Goal: Transaction & Acquisition: Book appointment/travel/reservation

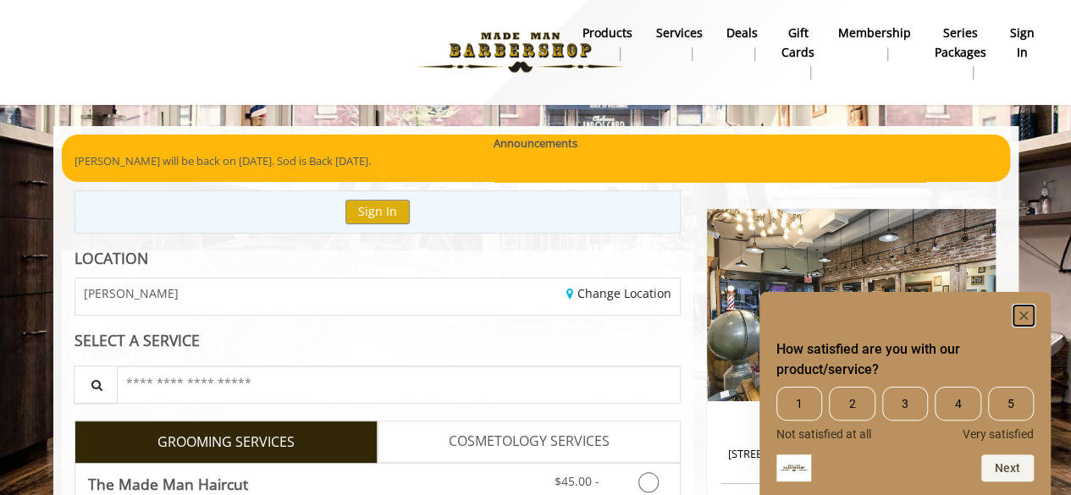
click at [1022, 309] on rect "Hide survey" at bounding box center [1023, 316] width 20 height 20
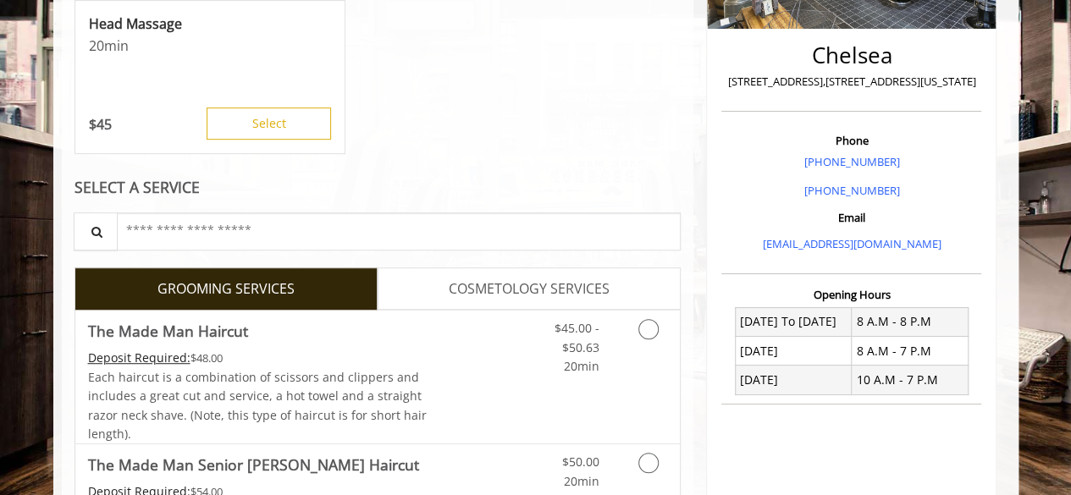
scroll to position [423, 0]
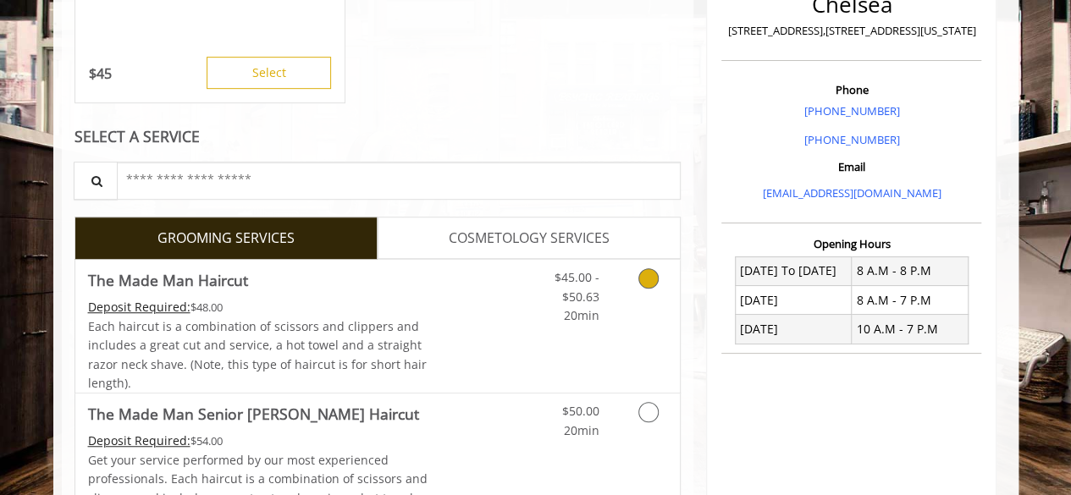
click at [435, 280] on link "Discounted Price" at bounding box center [478, 326] width 101 height 133
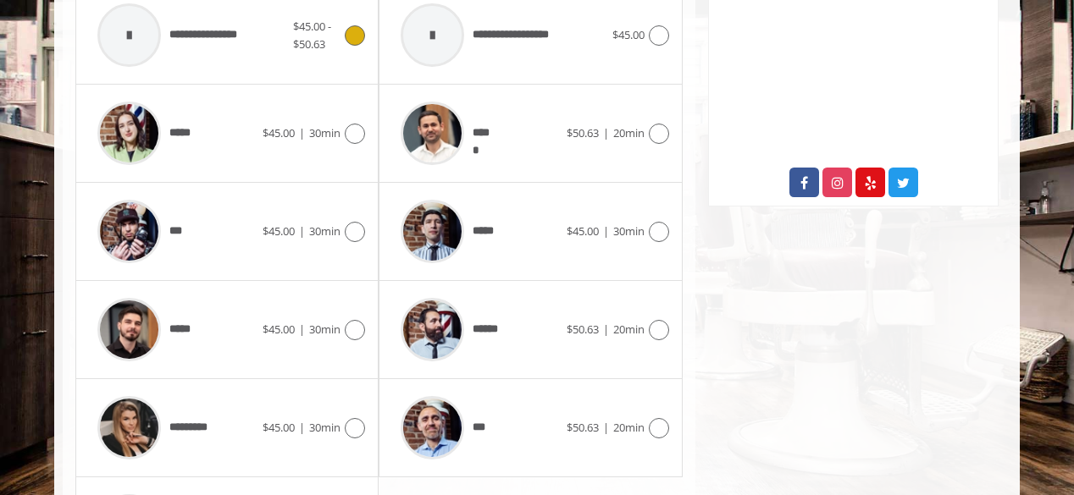
scroll to position [727, 0]
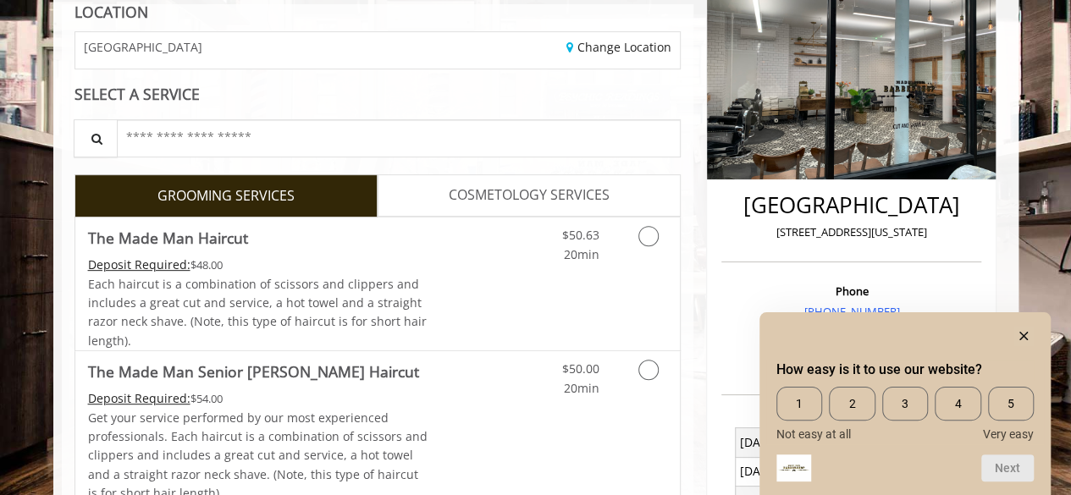
scroll to position [254, 0]
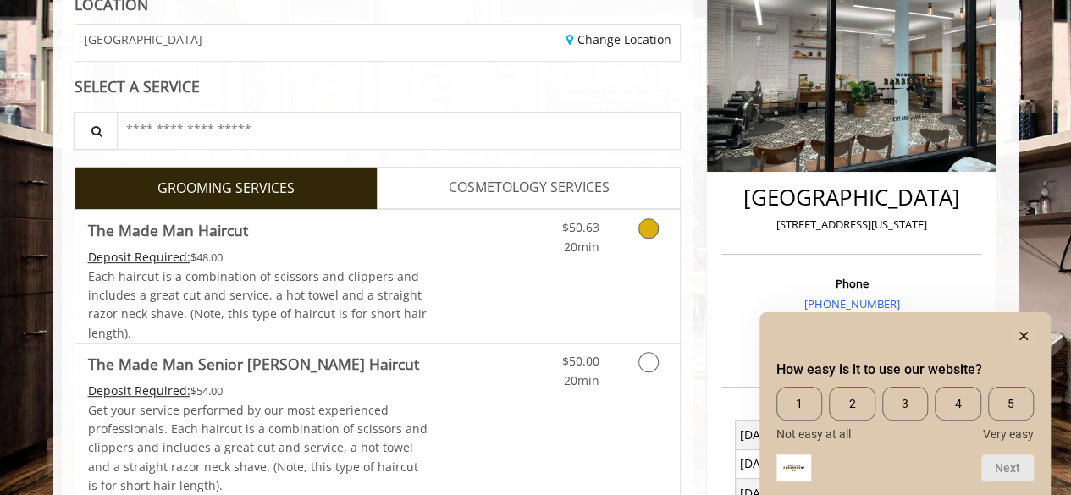
click at [651, 228] on icon "Grooming services" at bounding box center [648, 228] width 20 height 20
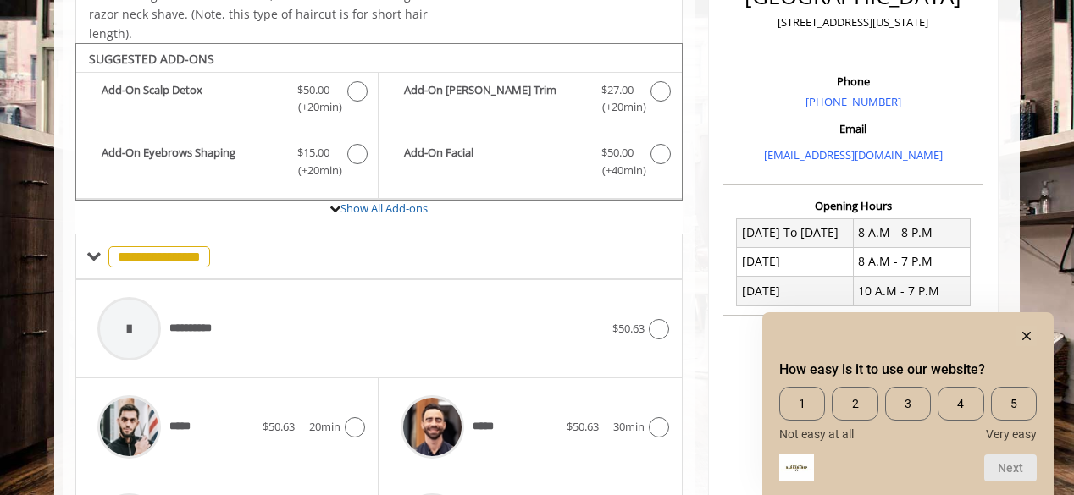
scroll to position [498, 0]
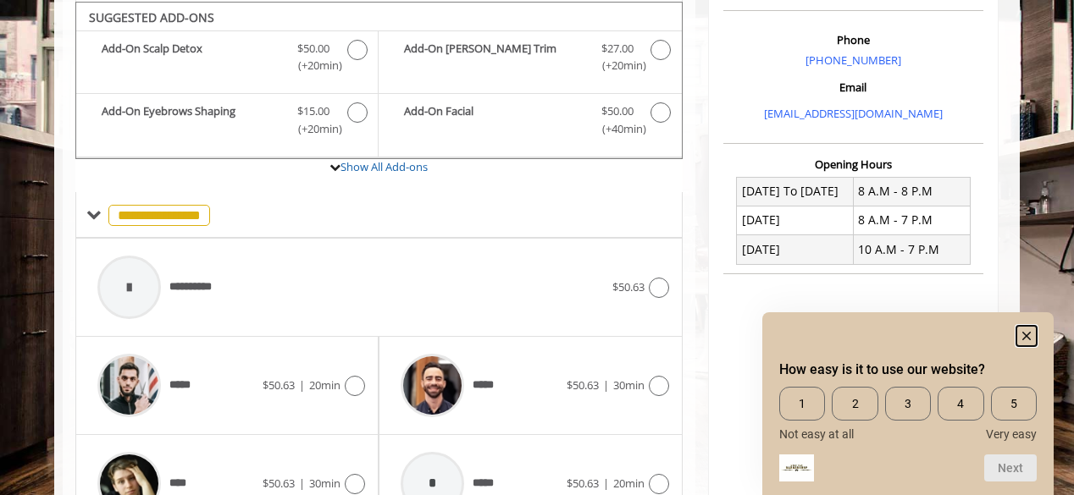
click at [1032, 335] on rect "Hide survey" at bounding box center [1026, 336] width 20 height 20
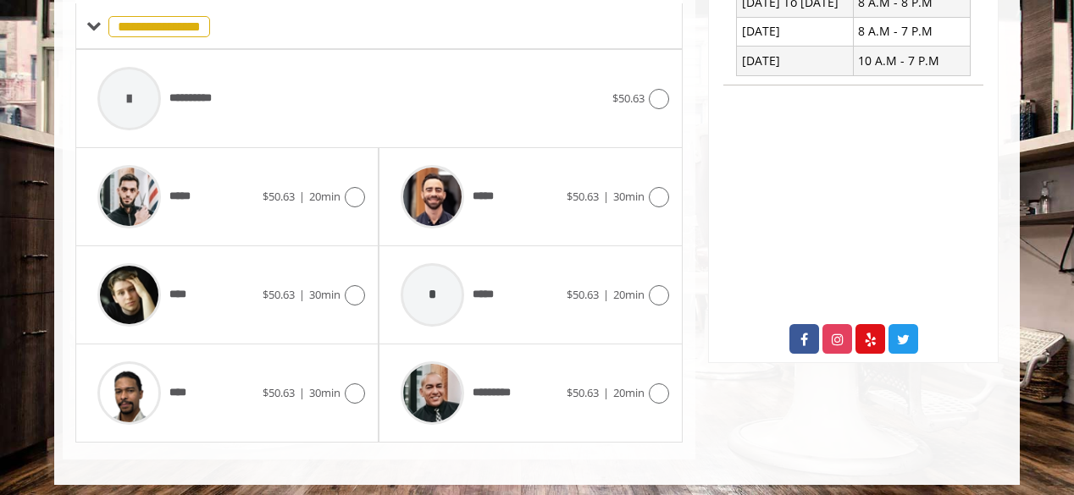
scroll to position [687, 0]
click at [334, 373] on div "**** $50.63 | 30min" at bounding box center [227, 392] width 276 height 80
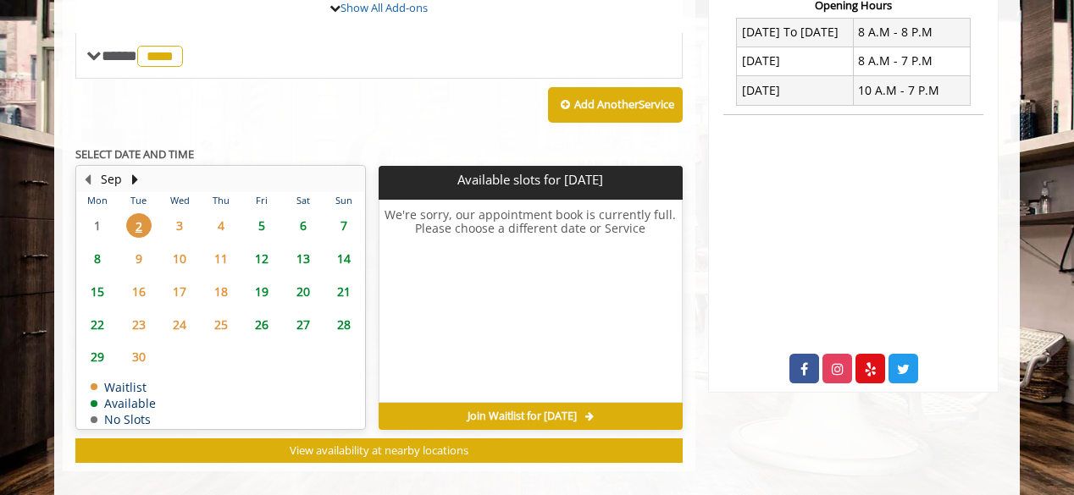
scroll to position [667, 0]
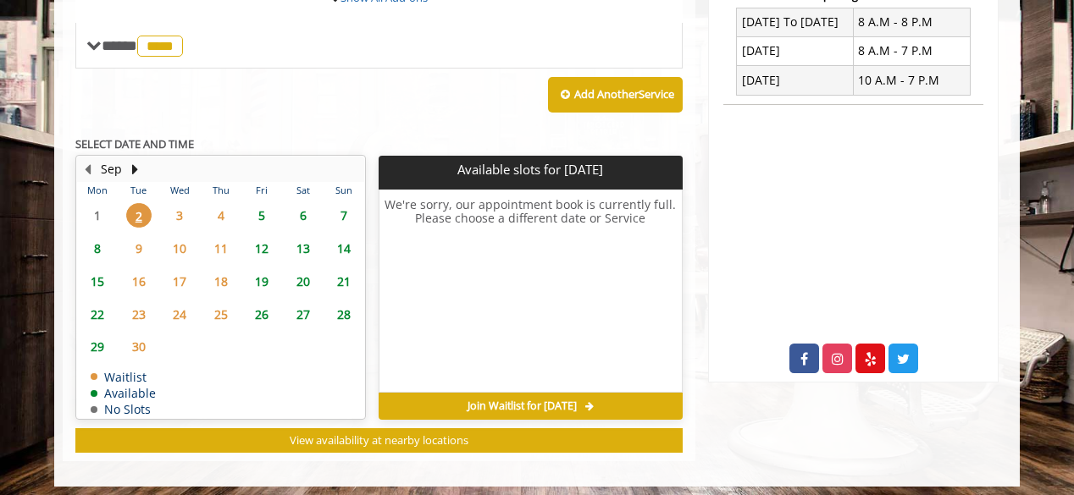
click at [180, 210] on span "3" at bounding box center [179, 215] width 25 height 25
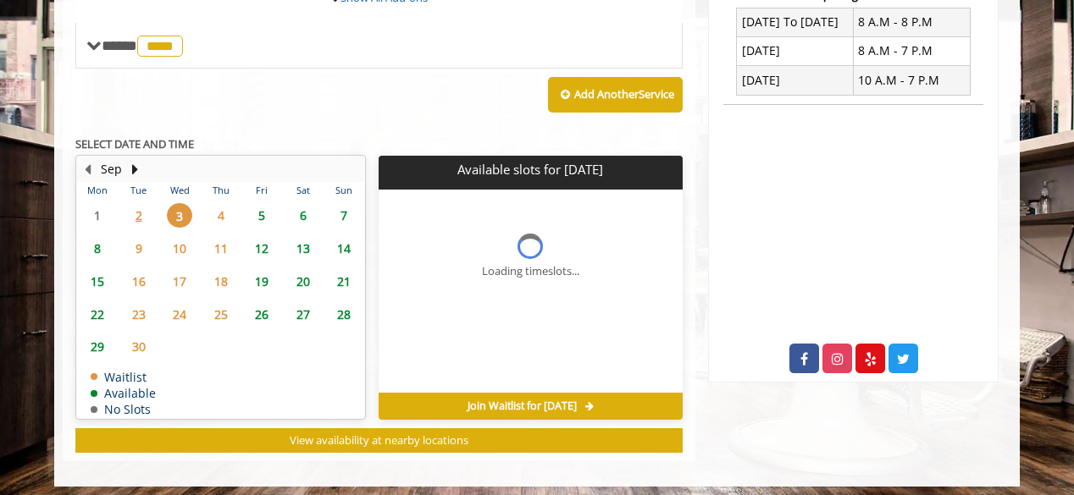
scroll to position [671, 0]
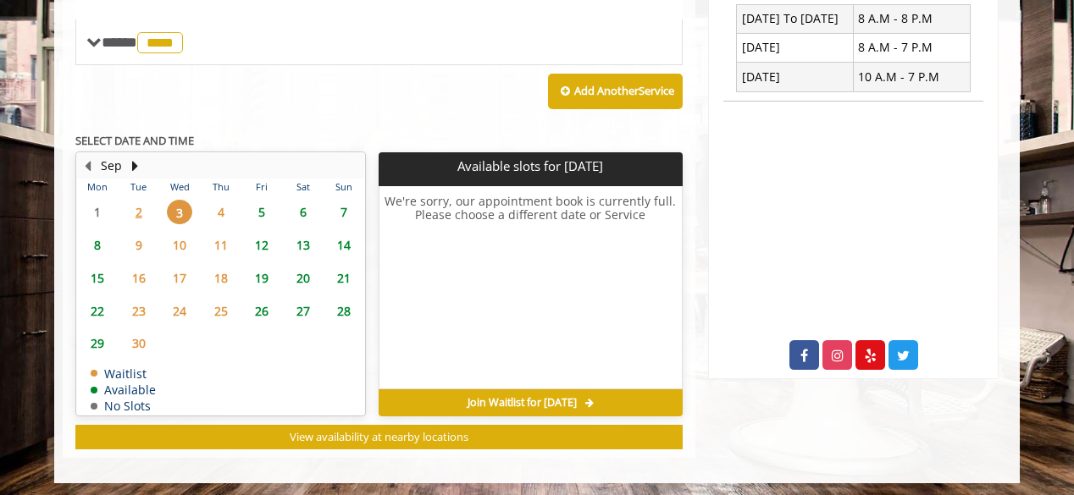
click at [222, 207] on span "4" at bounding box center [220, 212] width 25 height 25
click at [268, 209] on span "5" at bounding box center [261, 212] width 25 height 25
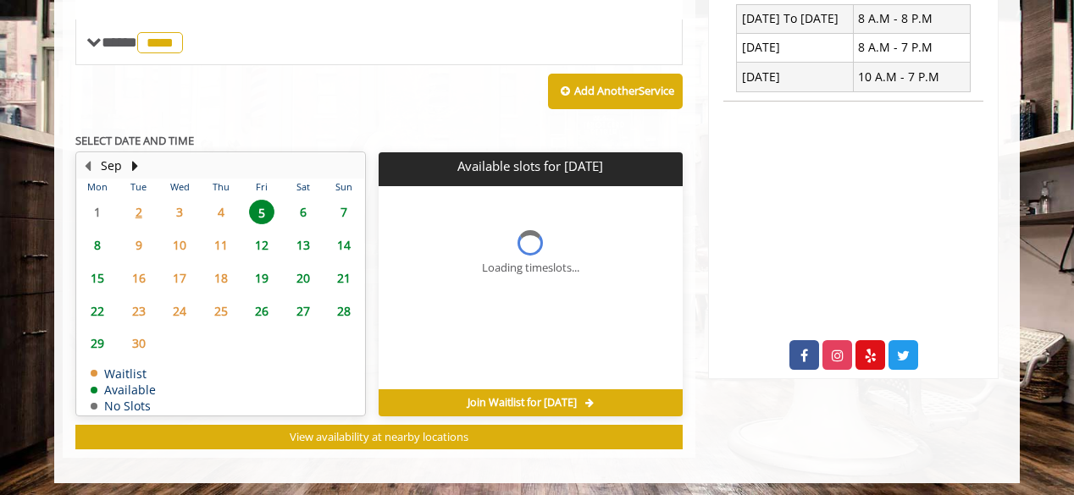
scroll to position [696, 0]
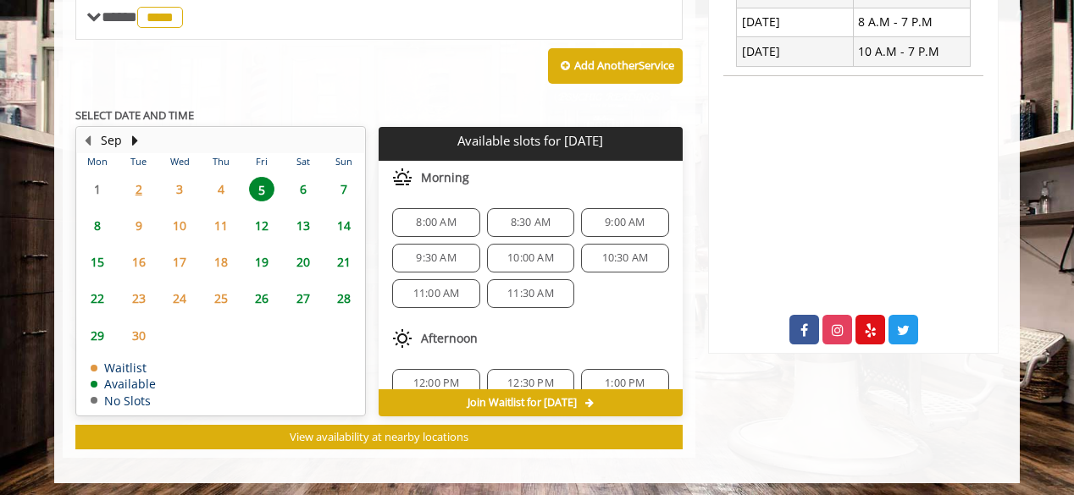
click at [142, 184] on span "2" at bounding box center [138, 189] width 25 height 25
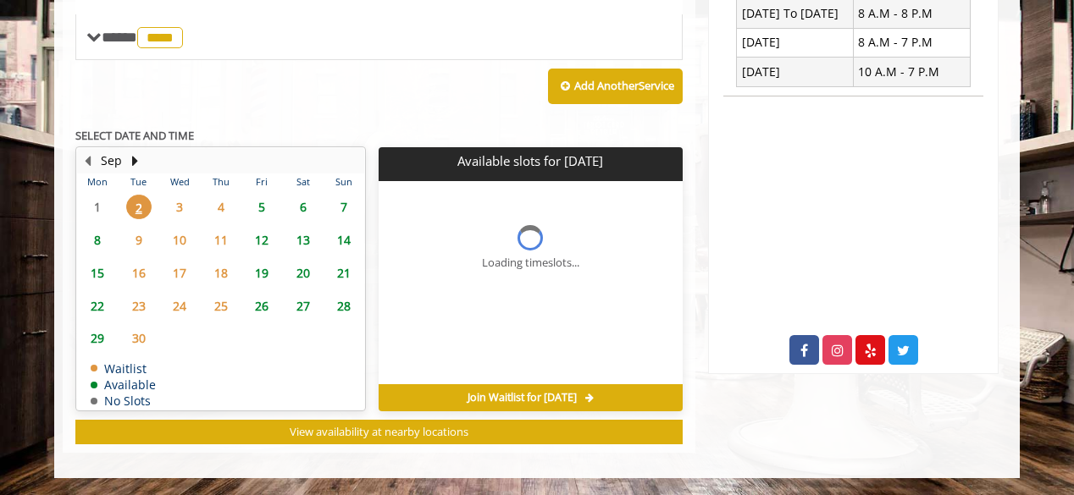
scroll to position [671, 0]
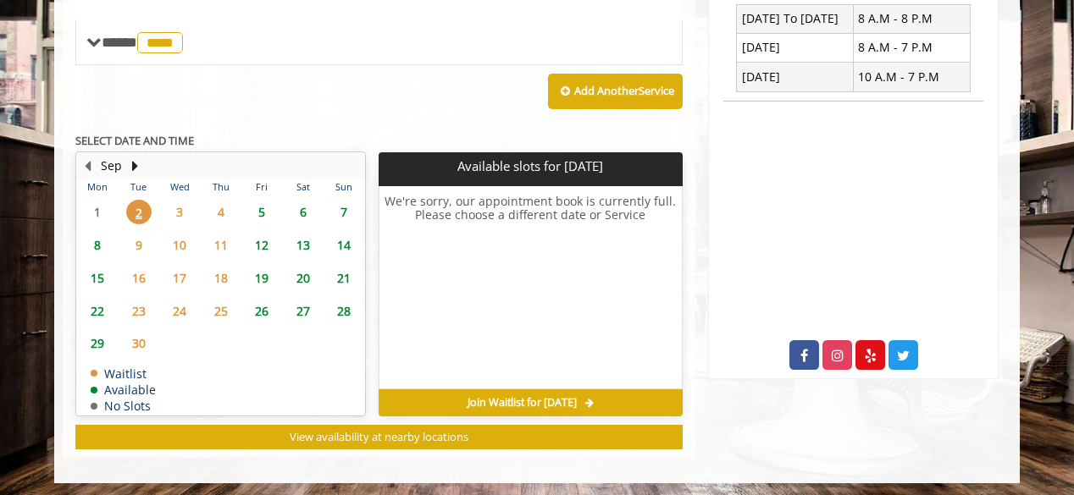
click at [102, 243] on span "8" at bounding box center [97, 245] width 25 height 25
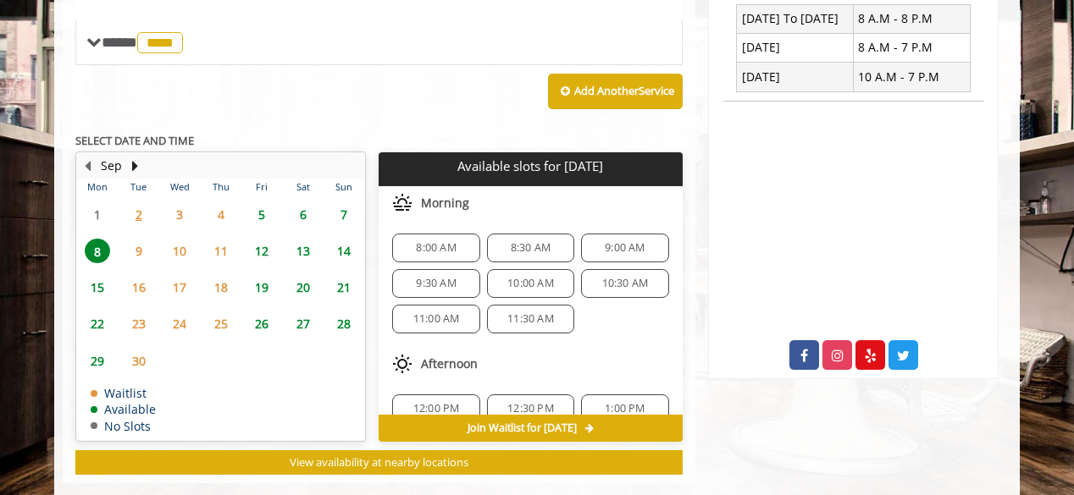
scroll to position [696, 0]
